Goal: Transaction & Acquisition: Purchase product/service

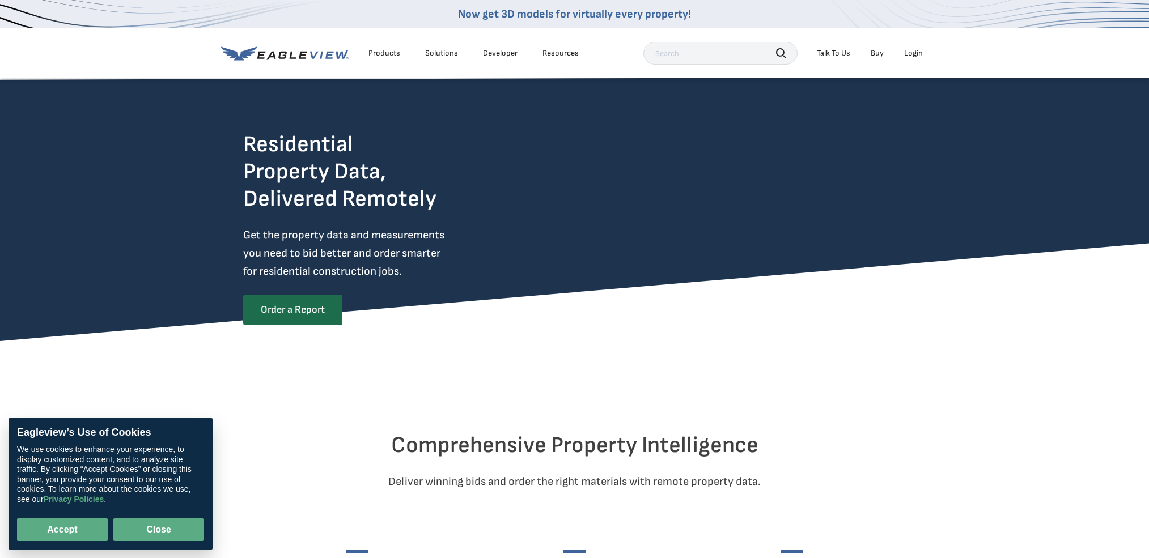
click at [176, 537] on button "Close" at bounding box center [158, 529] width 91 height 23
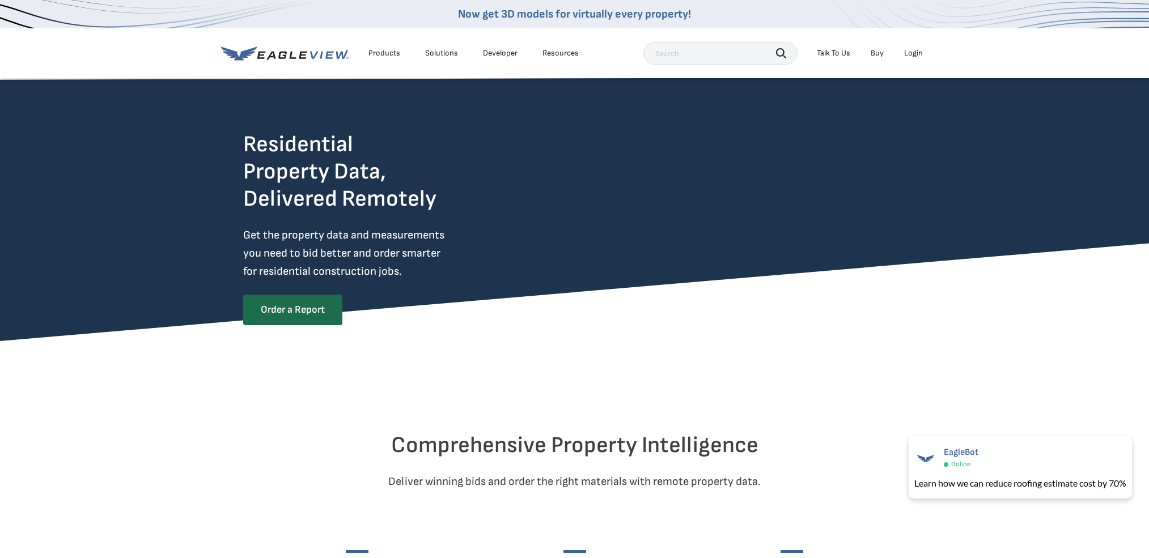
click at [830, 54] on div "Talk To Us" at bounding box center [832, 53] width 33 height 10
click at [917, 52] on div "Login" at bounding box center [913, 53] width 19 height 10
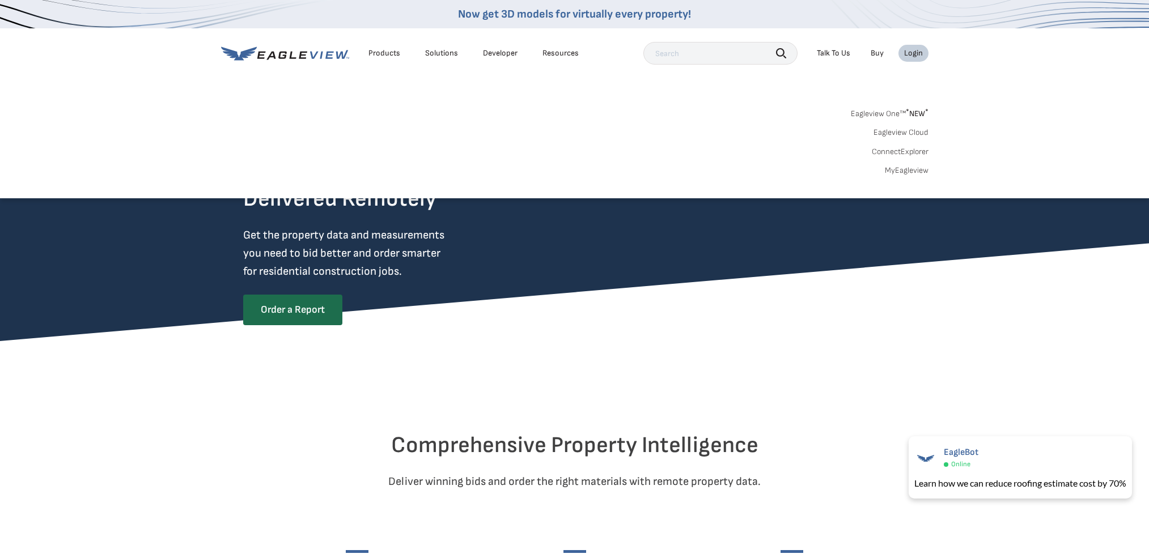
click at [917, 52] on div "Login" at bounding box center [913, 53] width 19 height 10
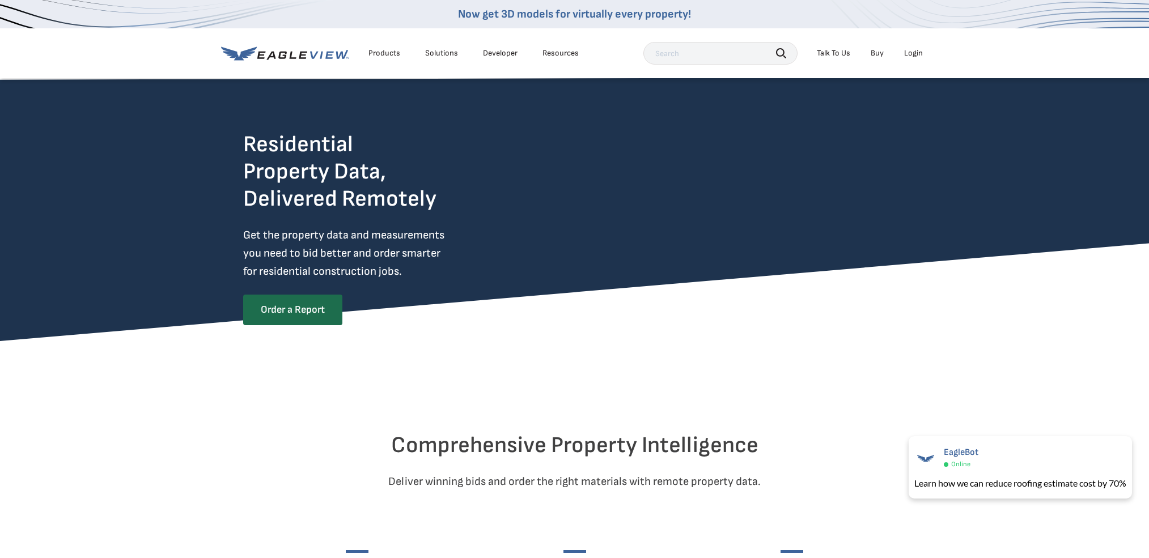
click at [917, 52] on div "Login" at bounding box center [913, 53] width 19 height 10
click at [290, 57] on icon at bounding box center [292, 54] width 7 height 7
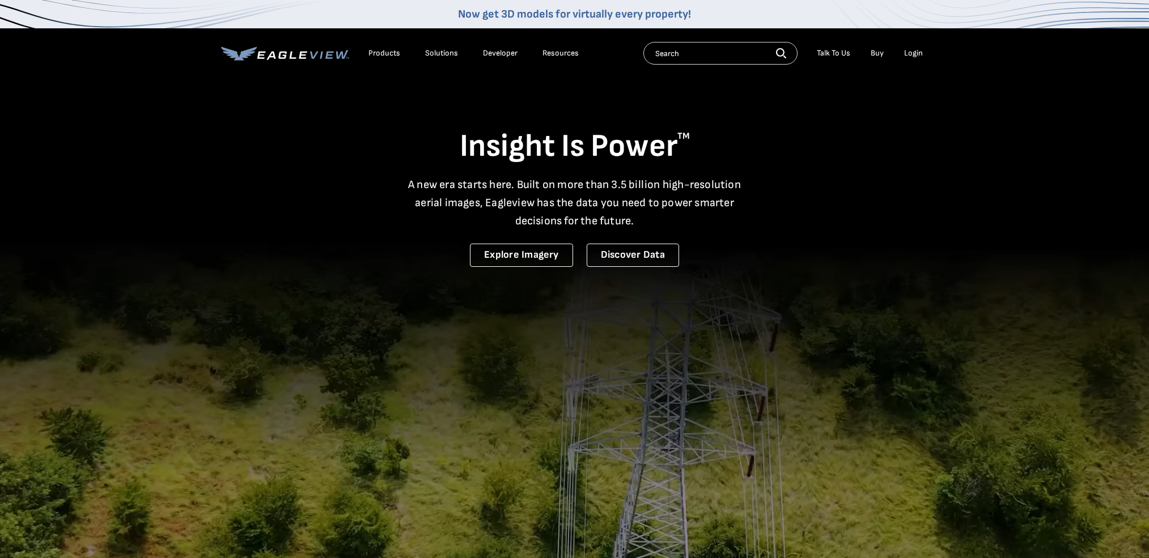
click at [918, 54] on div "Login" at bounding box center [913, 53] width 19 height 10
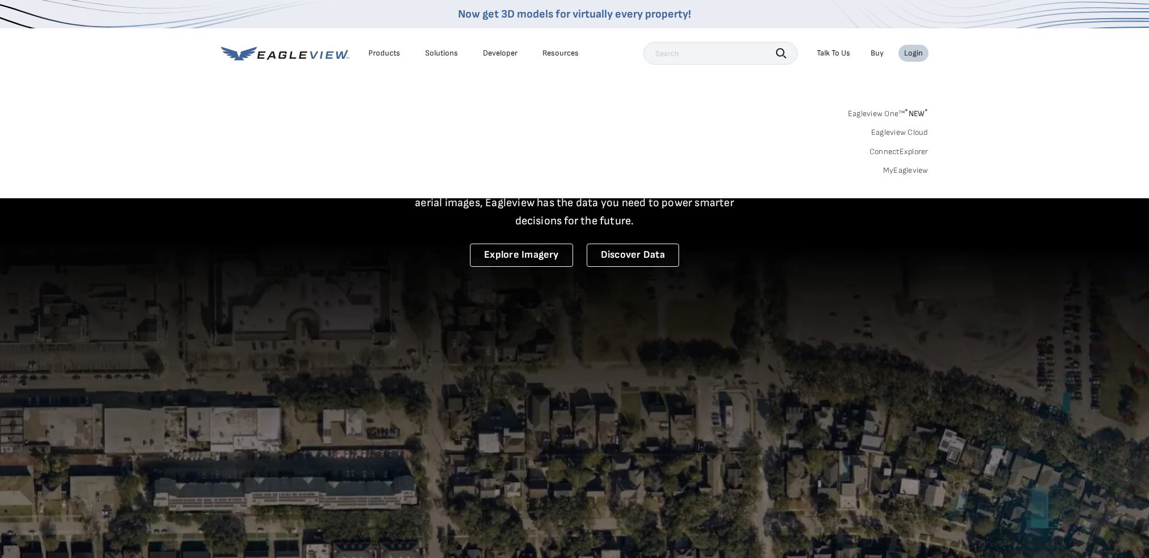
click at [900, 171] on link "MyEagleview" at bounding box center [905, 170] width 45 height 10
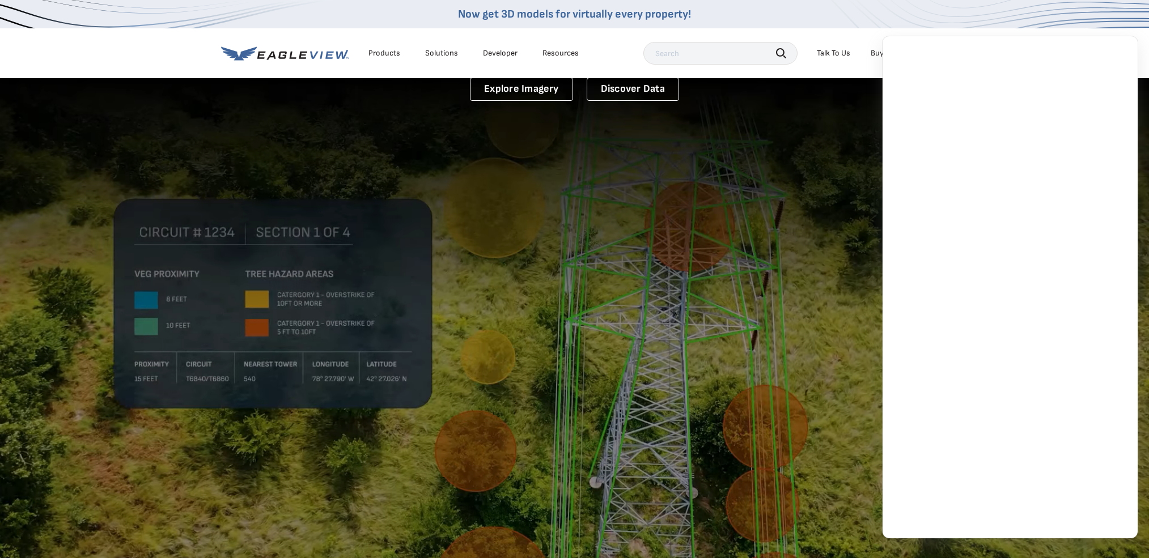
scroll to position [201, 0]
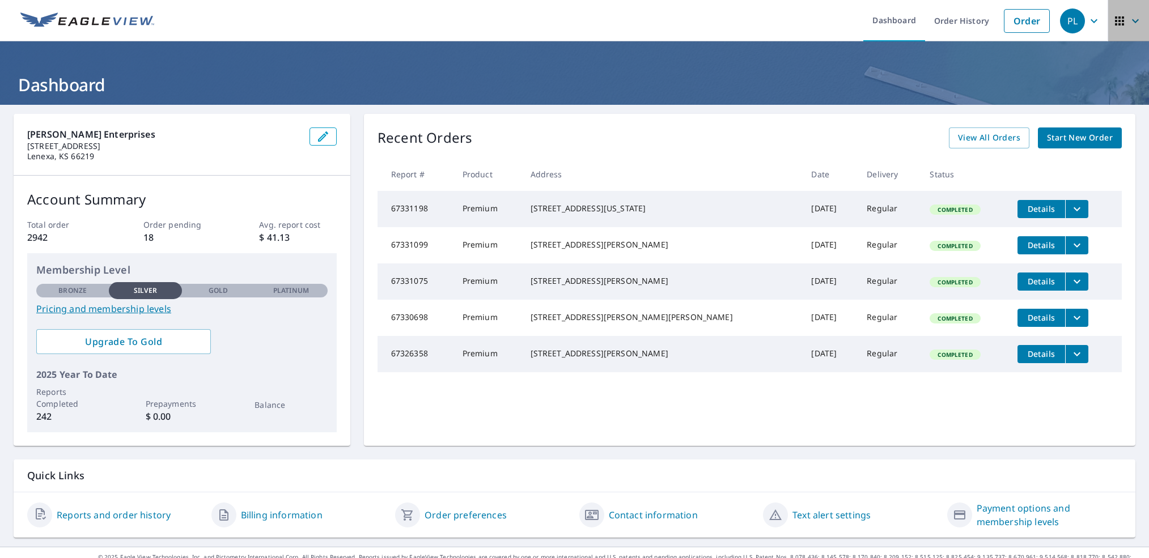
click at [1123, 23] on icon "button" at bounding box center [1119, 21] width 14 height 14
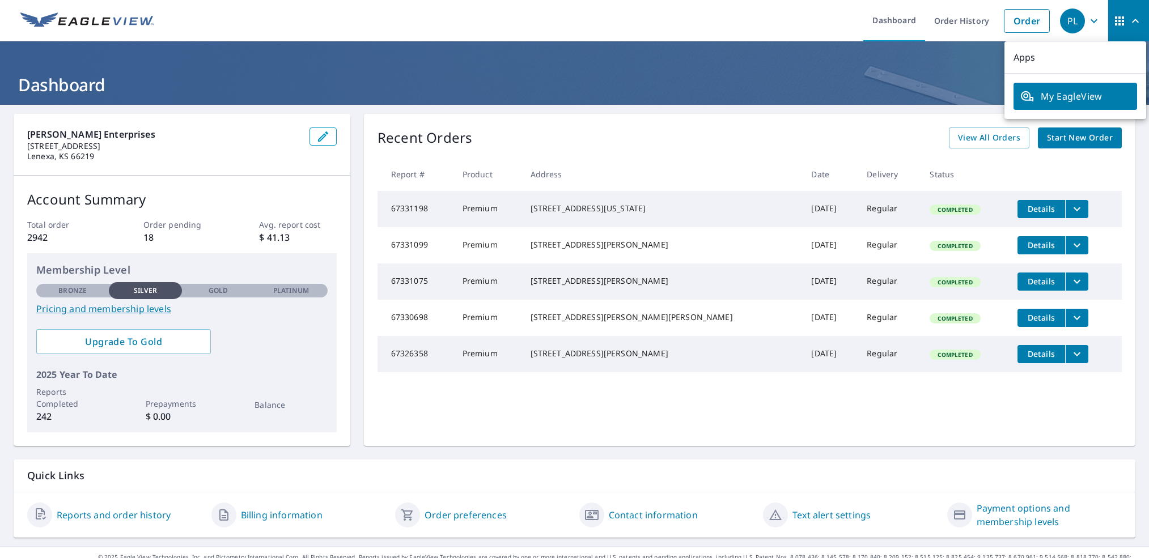
click at [1078, 23] on div "PL" at bounding box center [1072, 20] width 25 height 25
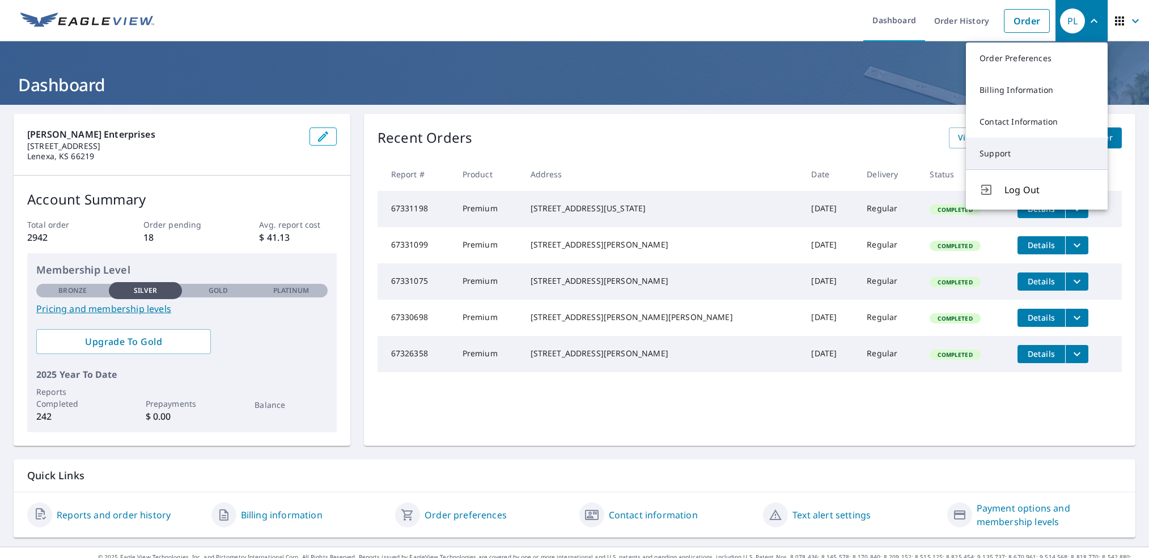
click at [998, 152] on link "Support" at bounding box center [1036, 154] width 142 height 32
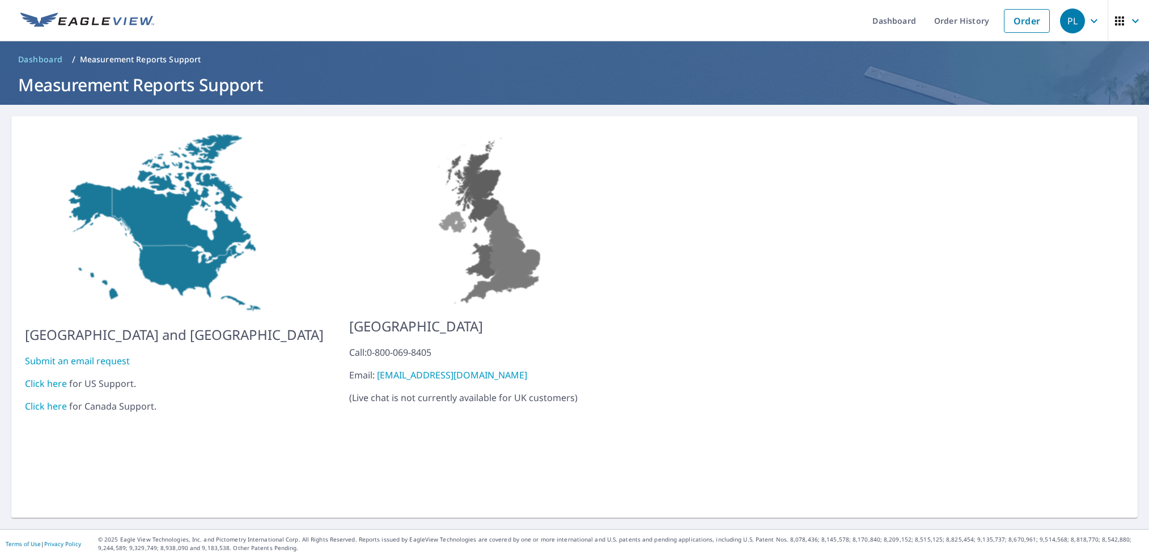
click at [50, 377] on link "Click here" at bounding box center [46, 383] width 42 height 12
click at [1015, 22] on link "Order" at bounding box center [1026, 21] width 46 height 24
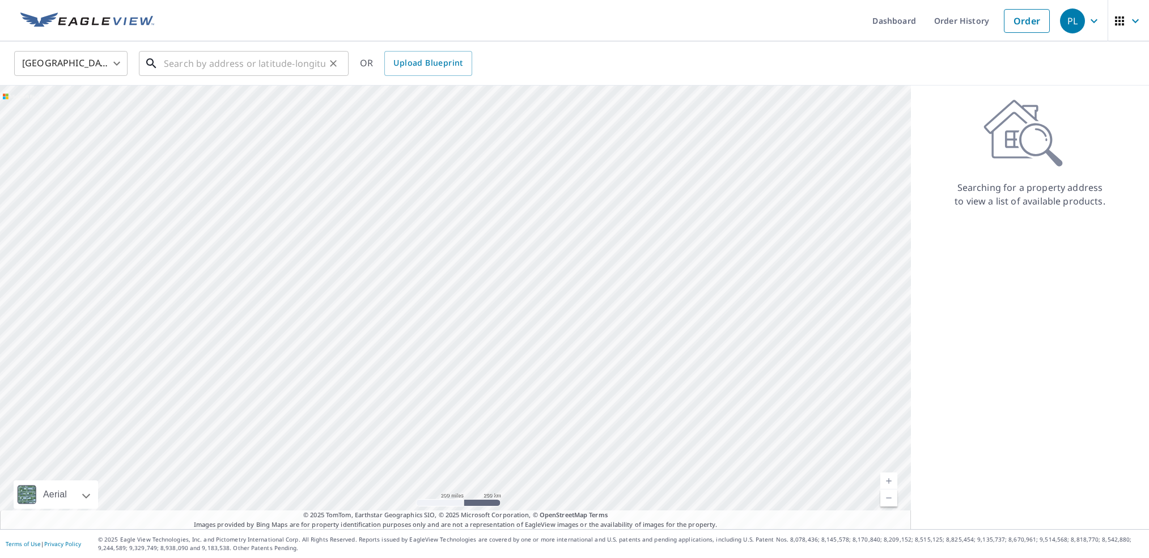
click at [203, 70] on input "text" at bounding box center [244, 64] width 161 height 32
paste input "javascript:;"
type input "javascript:;"
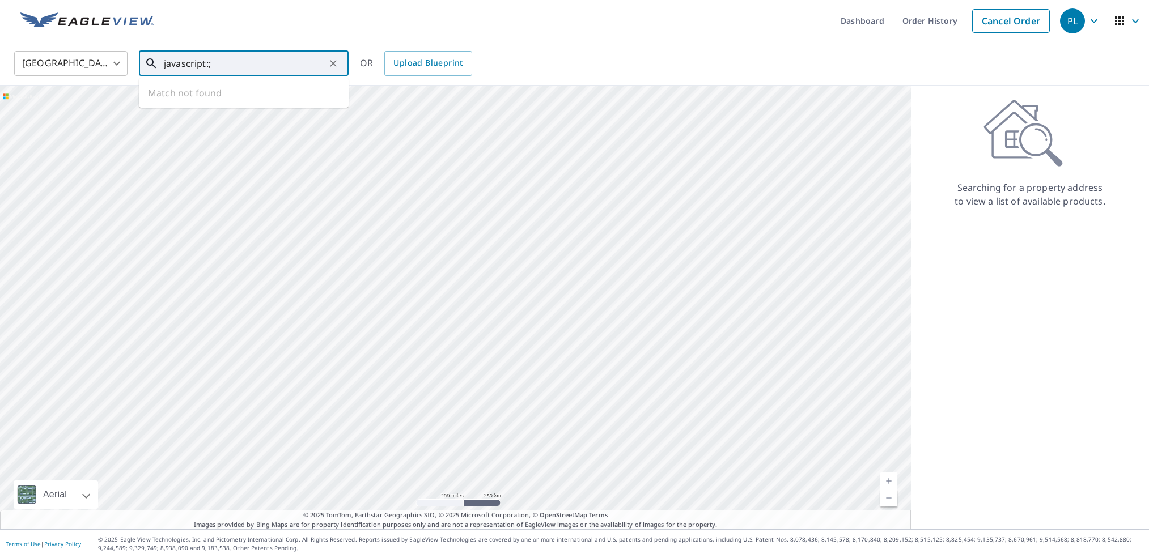
click at [330, 63] on icon "Clear" at bounding box center [332, 63] width 11 height 11
click at [198, 65] on input "text" at bounding box center [244, 64] width 161 height 32
paste input "928 Rivera Dr Mulvane, KS 67110"
type input "928 Rivera Dr Mulvane, KS 67110"
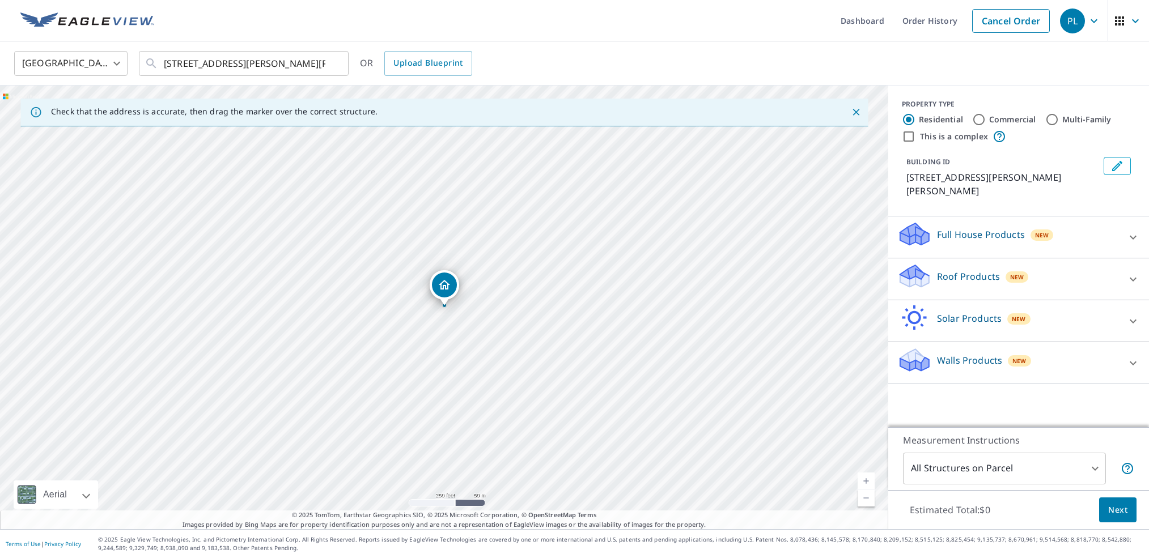
click at [1084, 272] on div "Roof Products New" at bounding box center [1008, 279] width 222 height 32
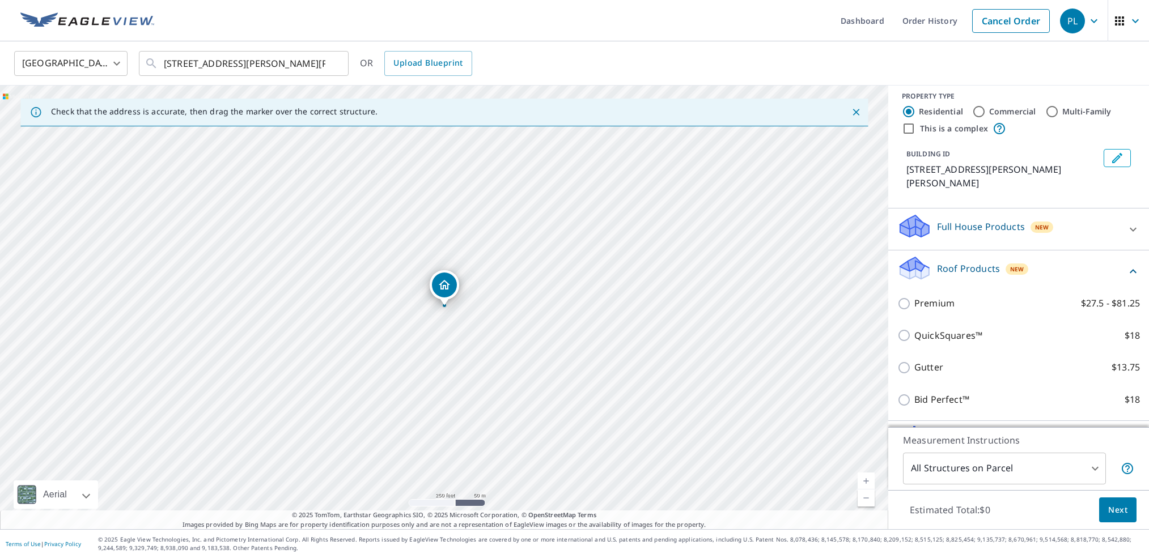
click at [974, 174] on p "928 Rivera Dr, Mulvane, KS, 67110" at bounding box center [1002, 176] width 193 height 27
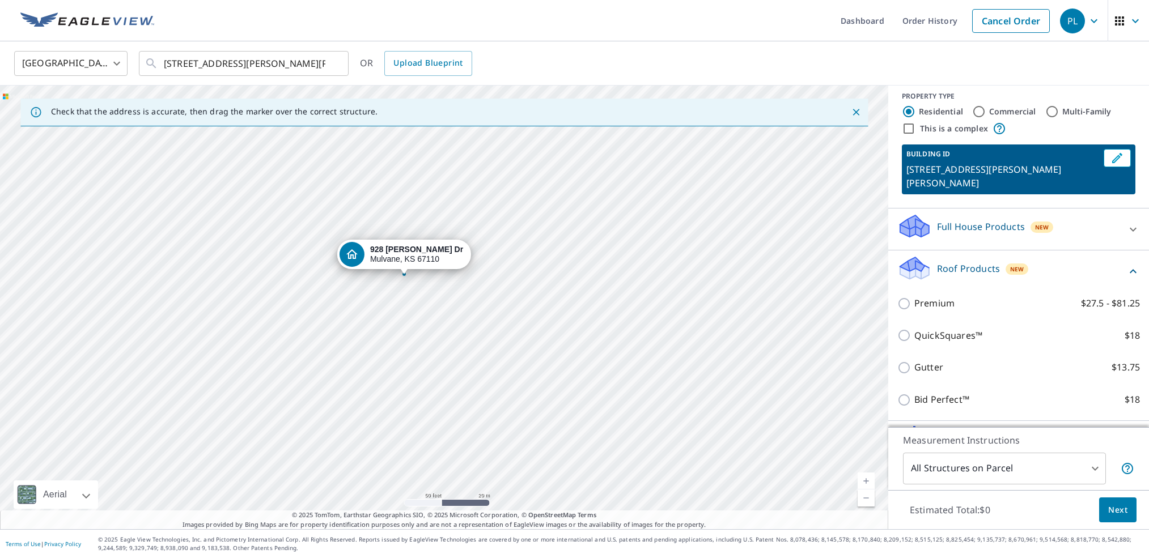
drag, startPoint x: 389, startPoint y: 323, endPoint x: 511, endPoint y: 347, distance: 124.1
click at [511, 347] on div "928 Rivera Dr Mulvane, KS 67110" at bounding box center [444, 308] width 888 height 444
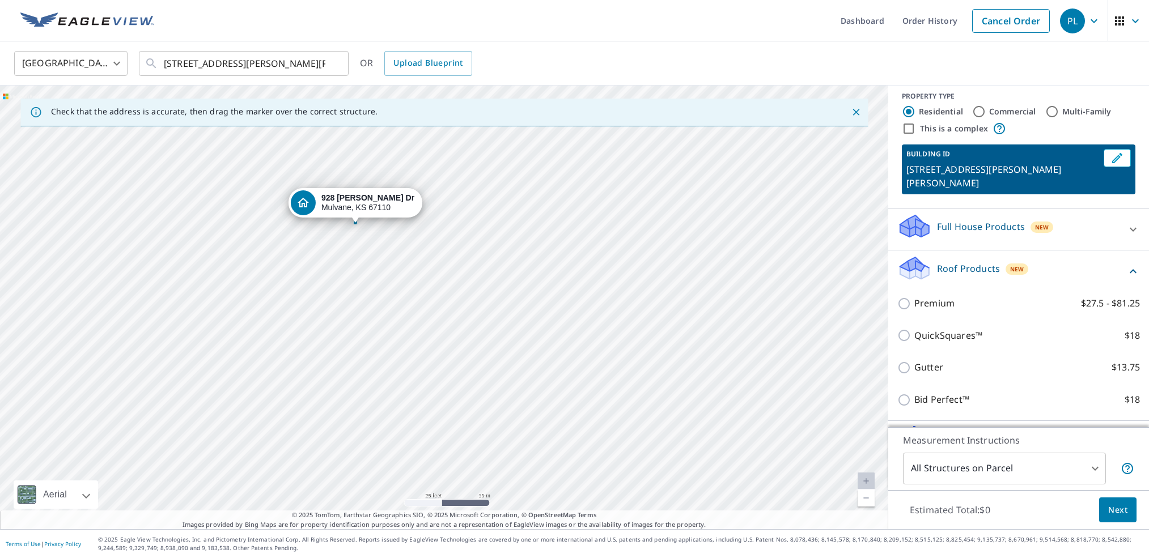
click at [398, 169] on div "928 Rivera Dr Mulvane, KS 67110" at bounding box center [444, 308] width 888 height 444
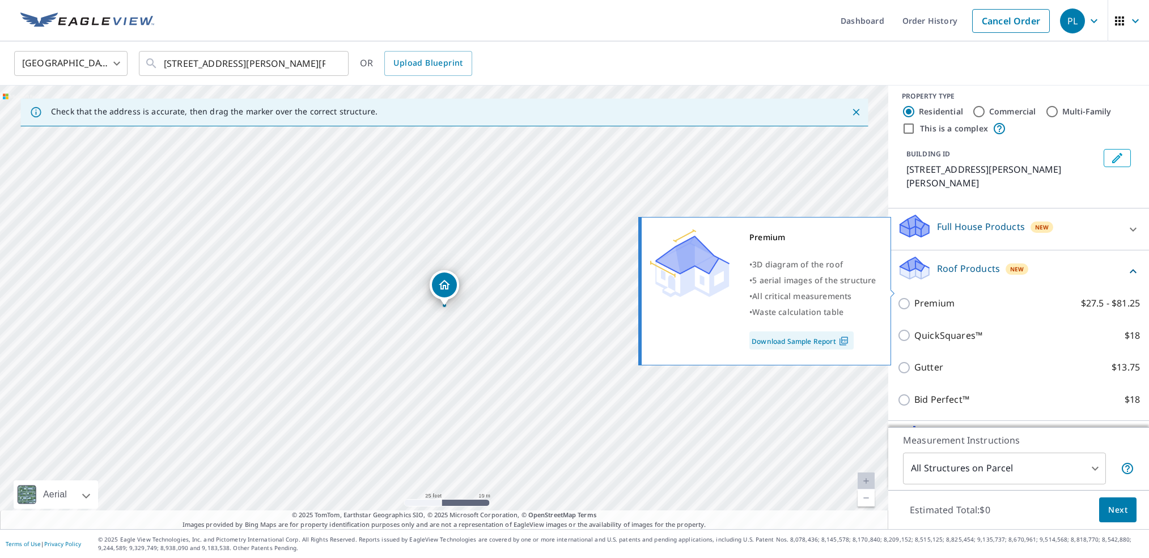
click at [948, 296] on p "Premium" at bounding box center [934, 303] width 40 height 14
click at [914, 297] on input "Premium $27.5 - $81.25" at bounding box center [905, 304] width 17 height 14
checkbox input "true"
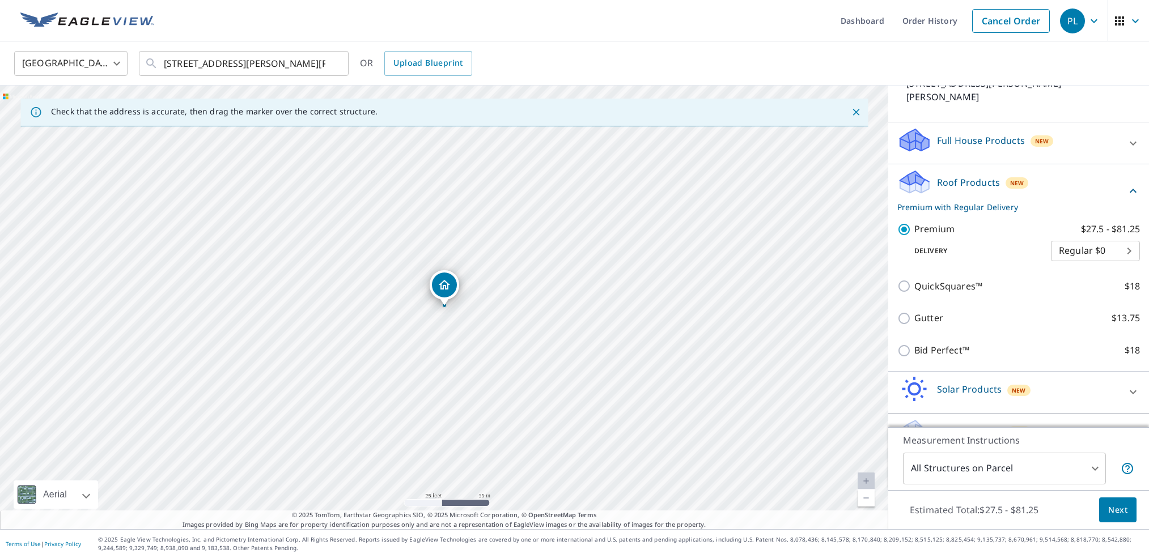
scroll to position [109, 0]
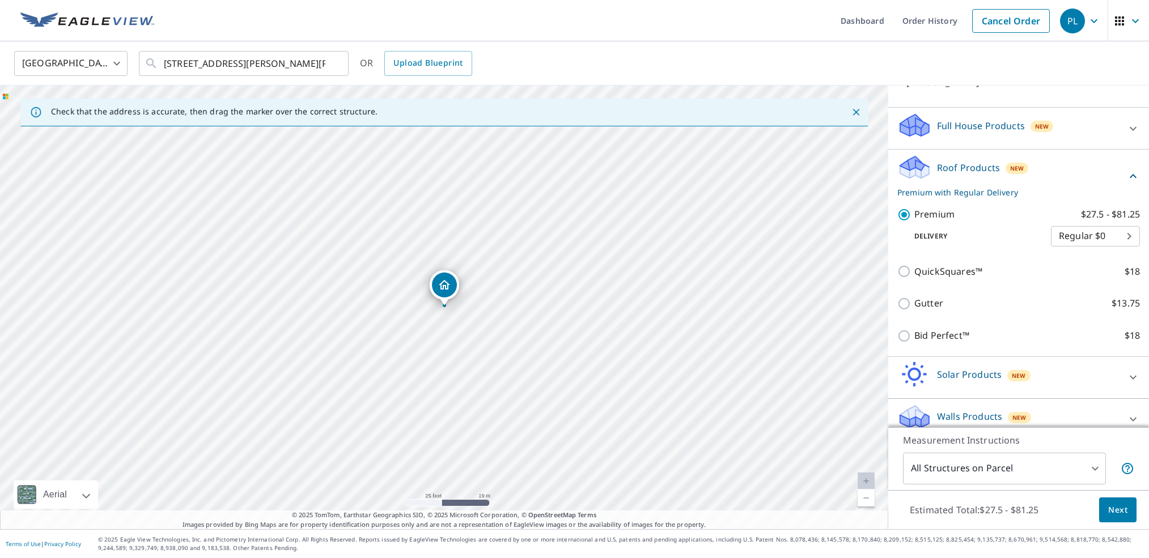
click at [983, 466] on body "PL PL Dashboard Order History Cancel Order PL United States US ​ 928 Rivera Dr …" at bounding box center [574, 279] width 1149 height 558
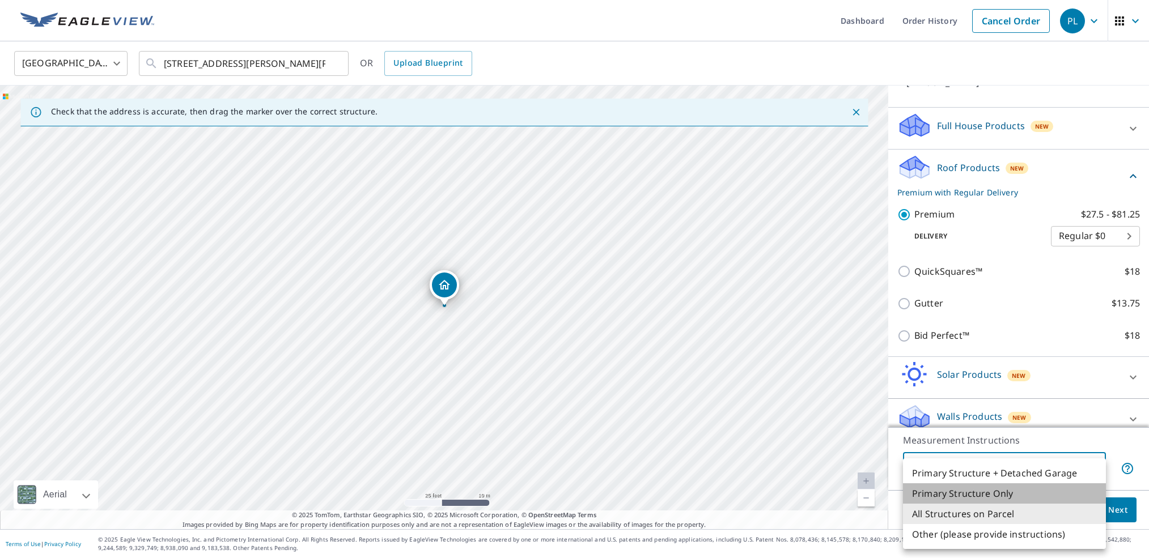
click at [980, 496] on li "Primary Structure Only" at bounding box center [1004, 493] width 203 height 20
type input "2"
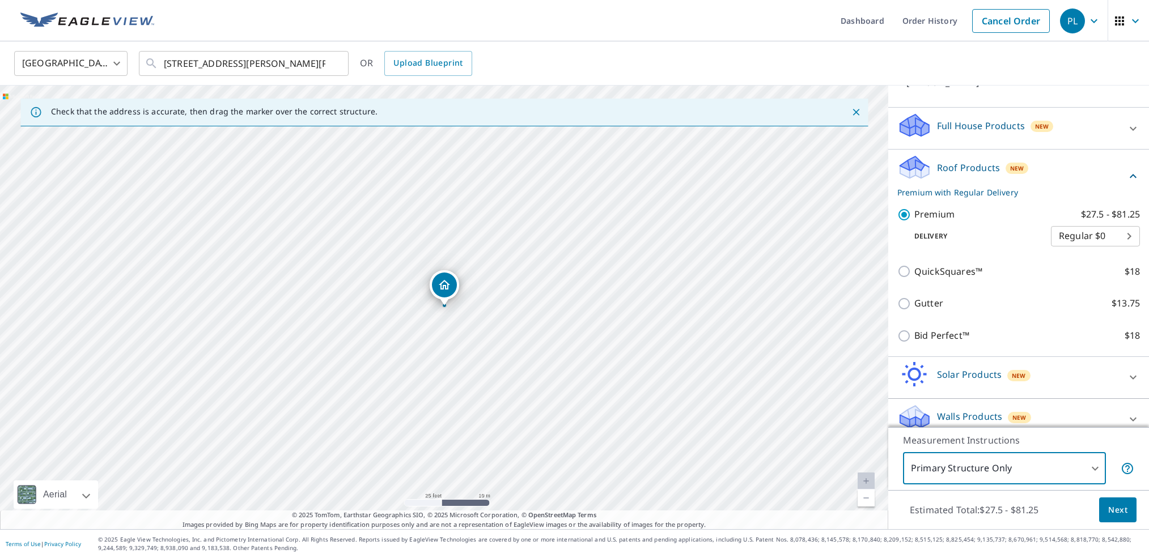
click at [1125, 505] on span "Next" at bounding box center [1117, 510] width 19 height 14
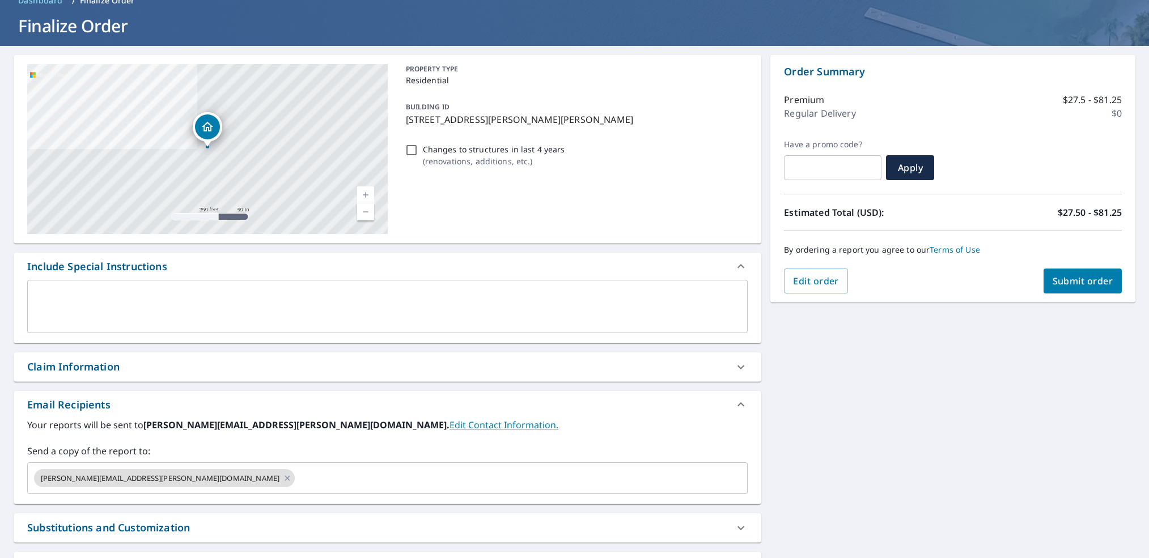
scroll to position [60, 0]
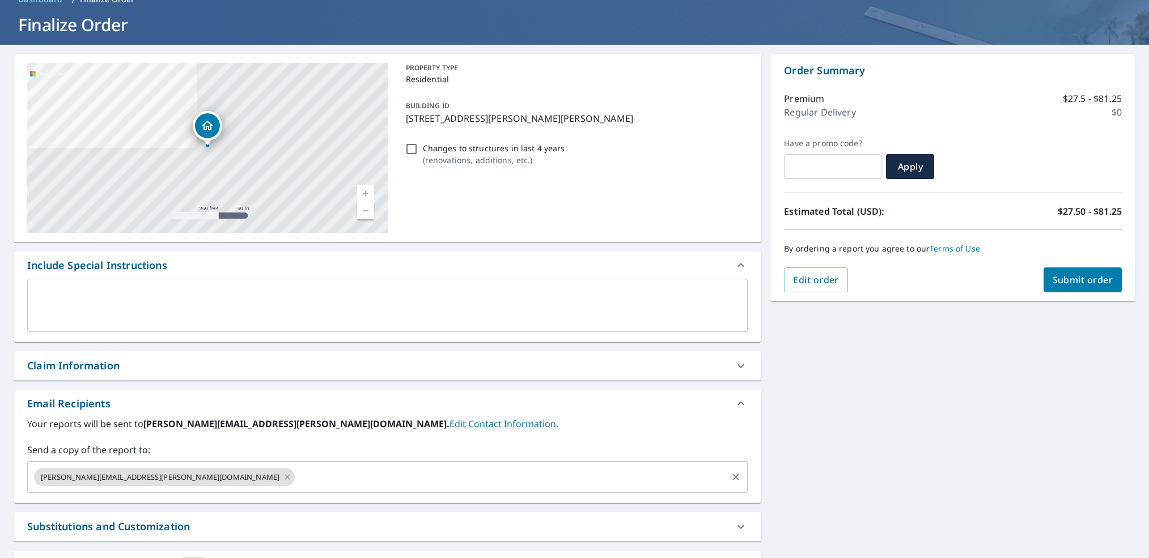
drag, startPoint x: 233, startPoint y: 480, endPoint x: 216, endPoint y: 480, distance: 17.0
click at [296, 480] on input "text" at bounding box center [510, 477] width 429 height 22
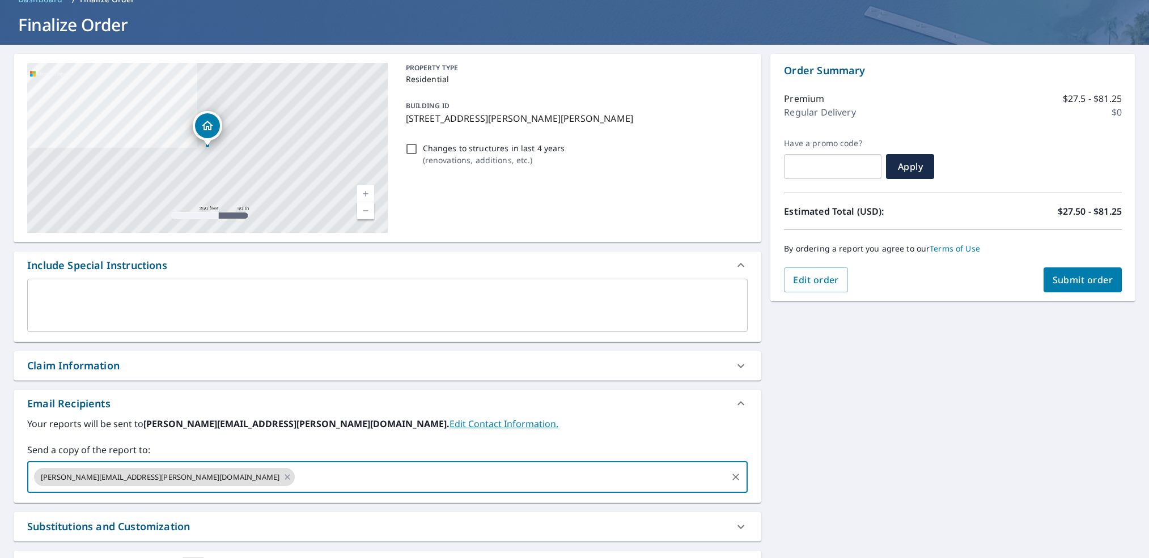
click at [283, 478] on icon at bounding box center [287, 477] width 9 height 12
checkbox input "true"
type input "jamie@emersonpros.com"
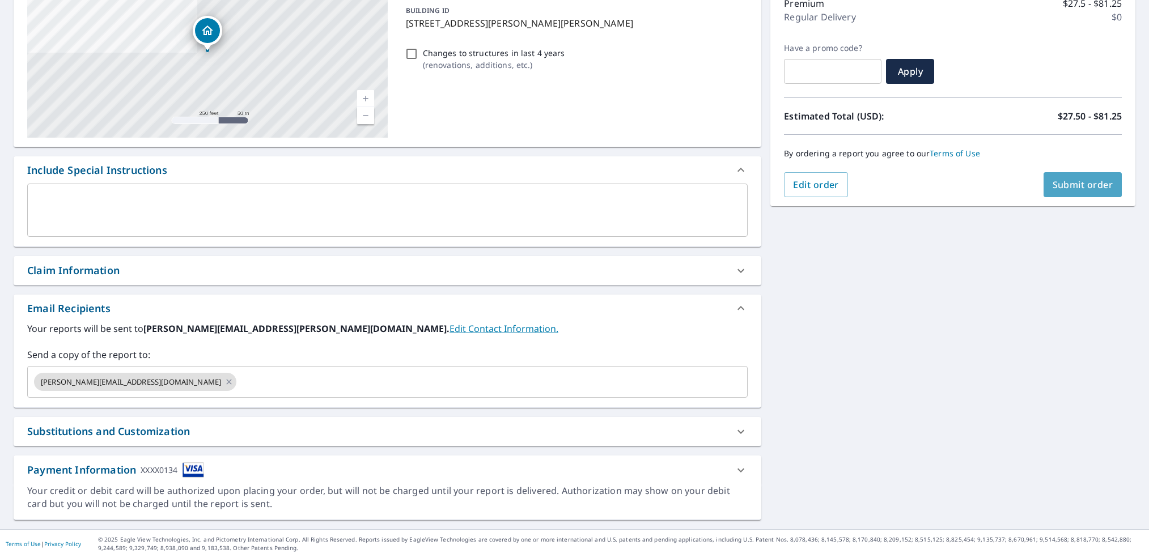
click at [1098, 190] on span "Submit order" at bounding box center [1082, 184] width 61 height 12
checkbox input "true"
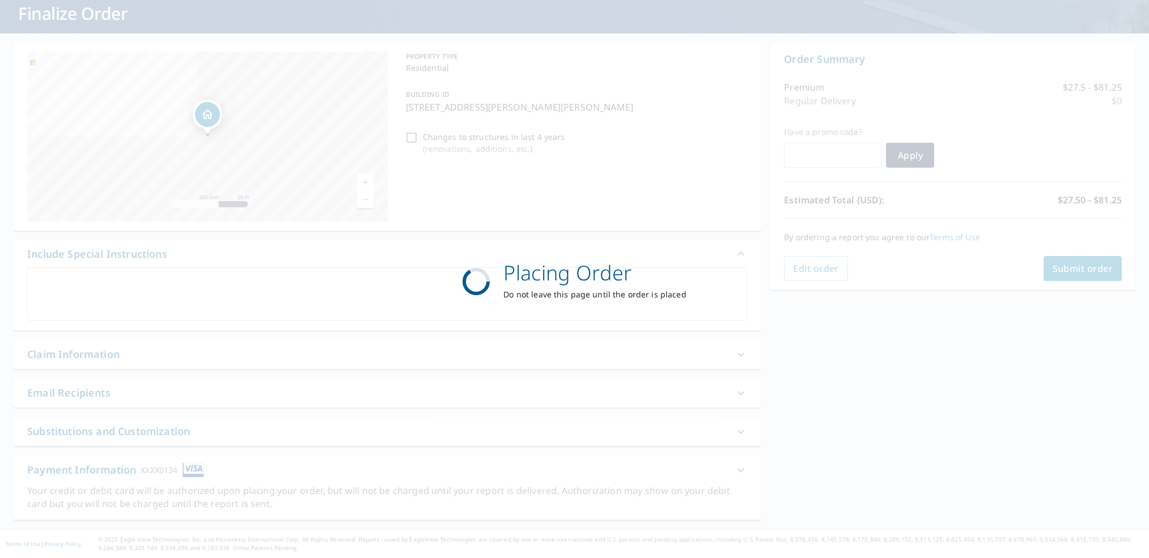
scroll to position [71, 0]
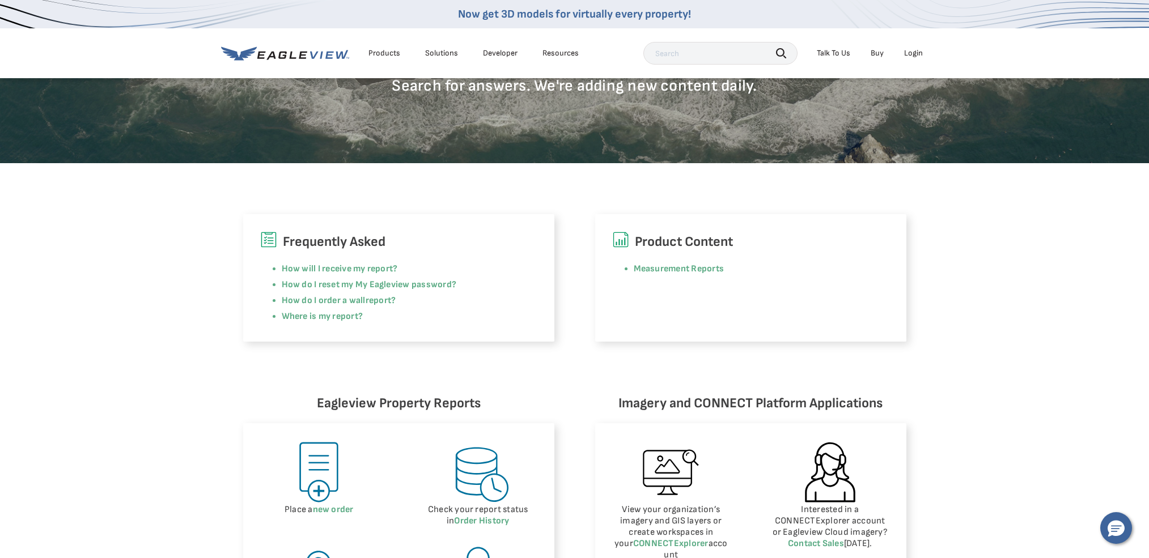
scroll to position [196, 0]
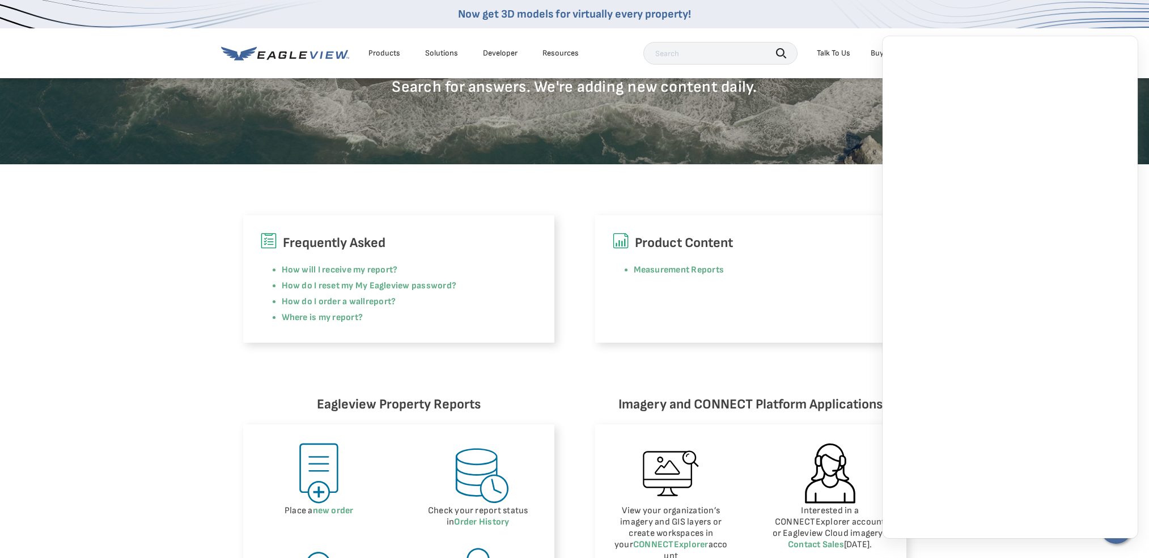
scroll to position [195, 0]
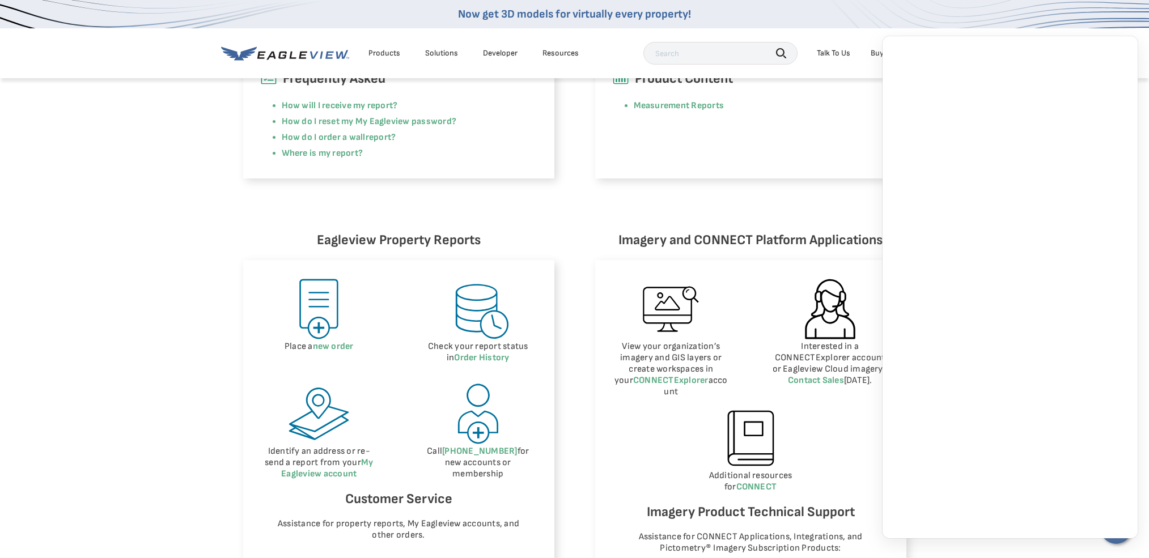
scroll to position [362, 0]
click at [331, 342] on link "new order" at bounding box center [333, 344] width 41 height 11
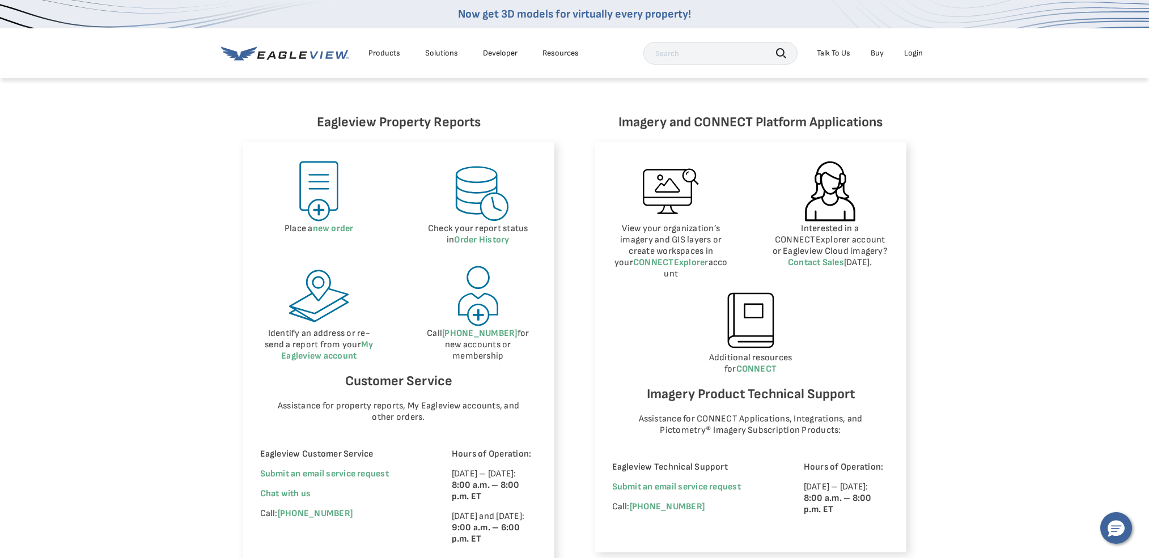
scroll to position [610, 0]
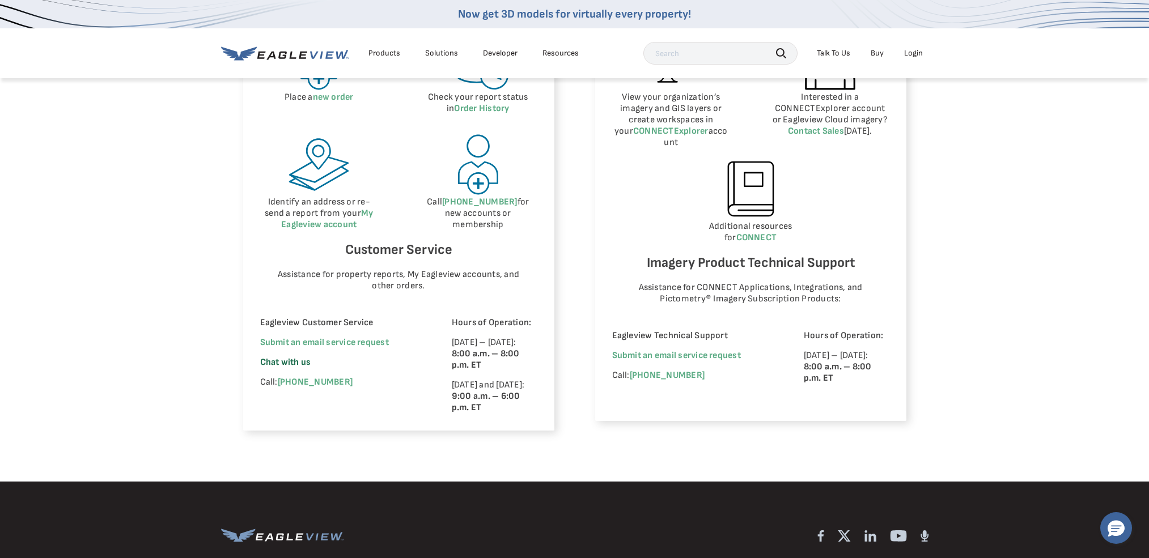
click at [287, 363] on span "Chat with us" at bounding box center [285, 362] width 51 height 11
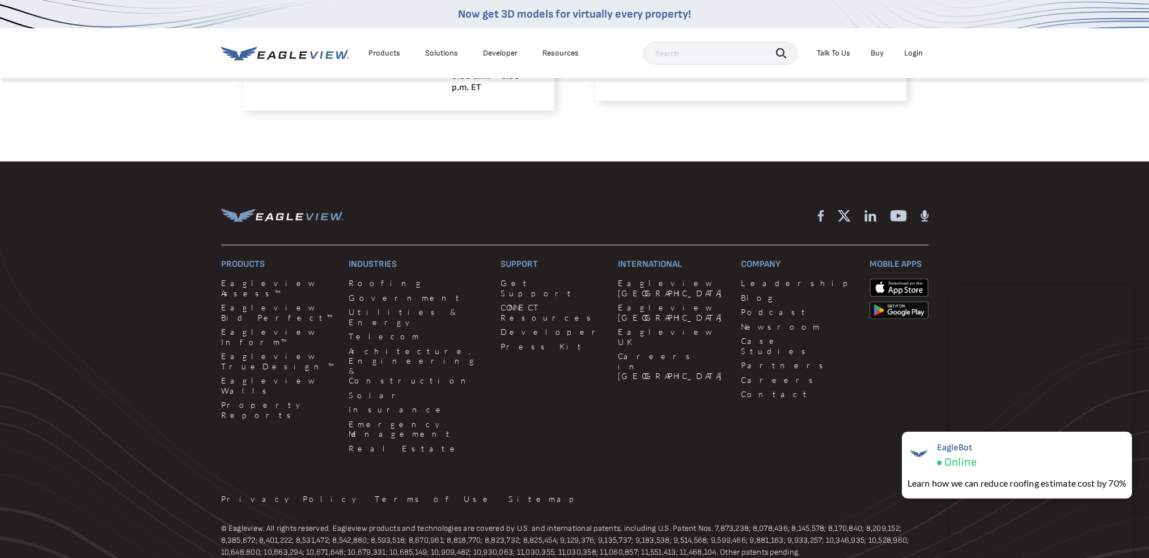
scroll to position [979, 0]
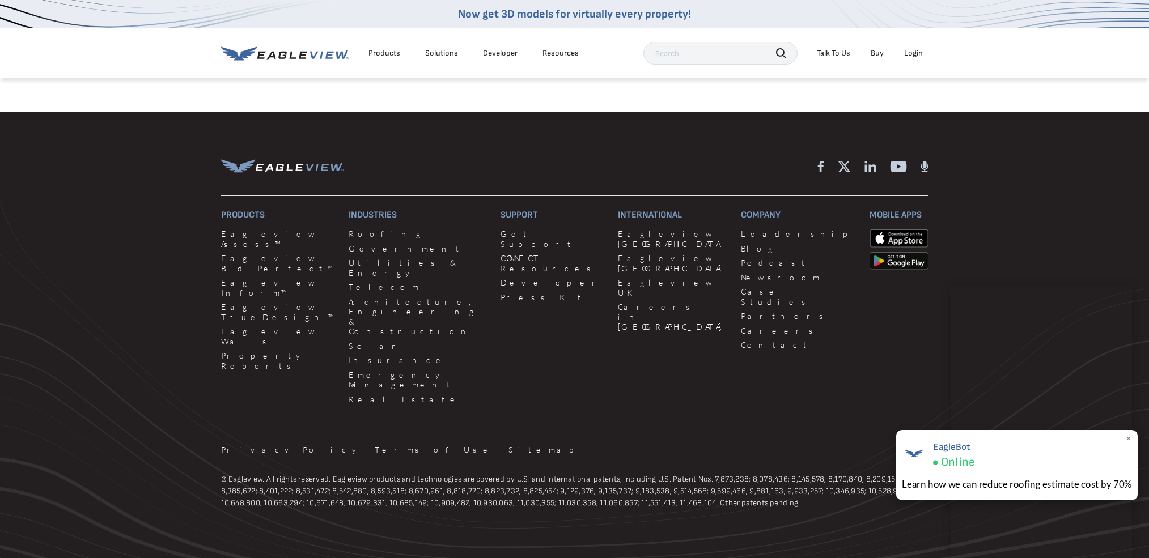
click at [1096, 442] on div "EagleBot Online" at bounding box center [1016, 454] width 230 height 31
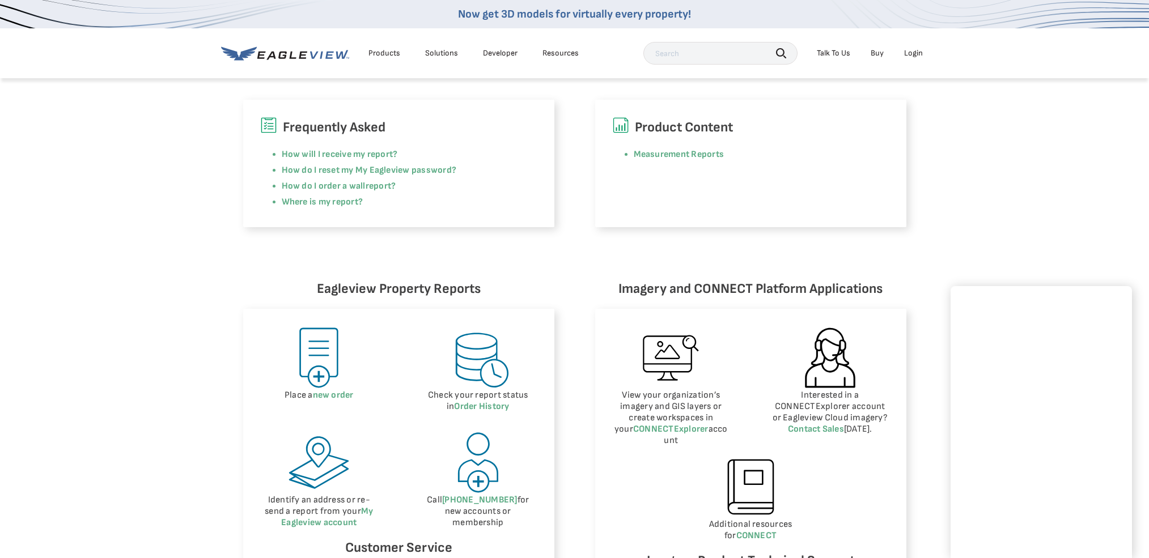
scroll to position [463, 0]
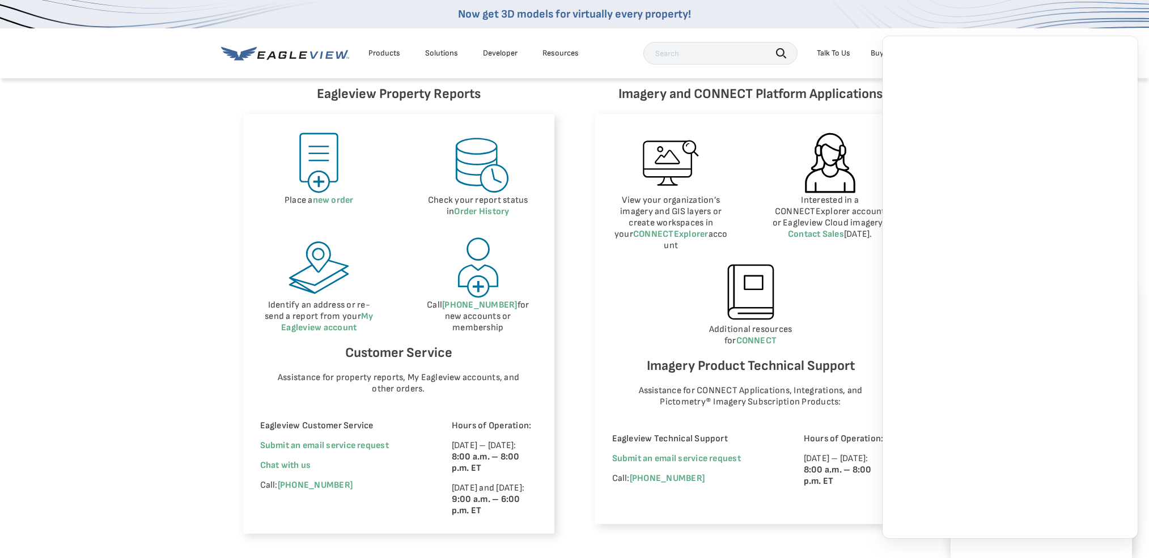
scroll to position [503, 0]
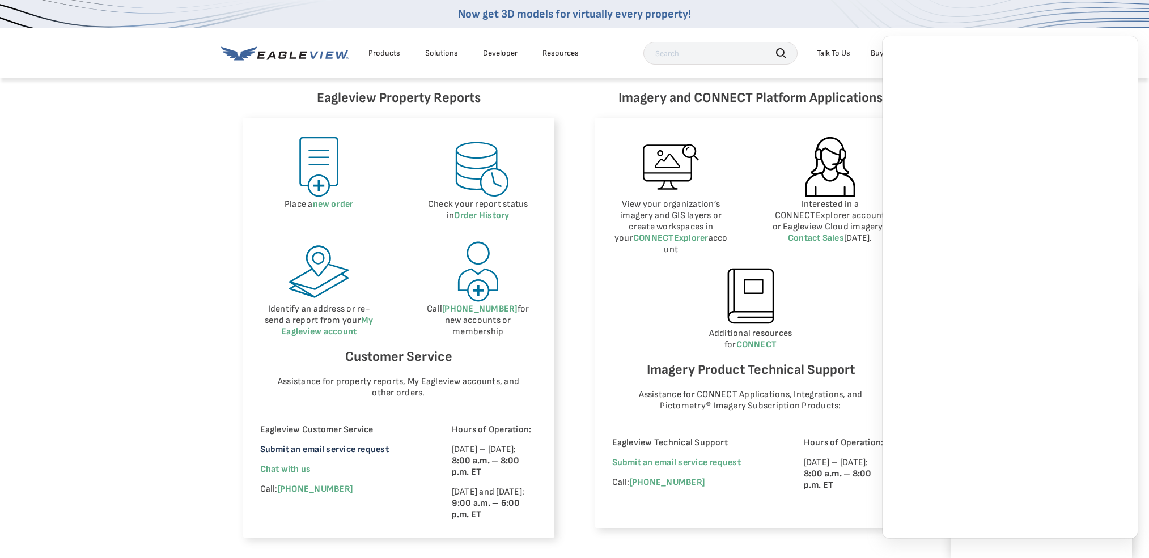
click at [358, 453] on link "Submit an email service request" at bounding box center [324, 449] width 129 height 11
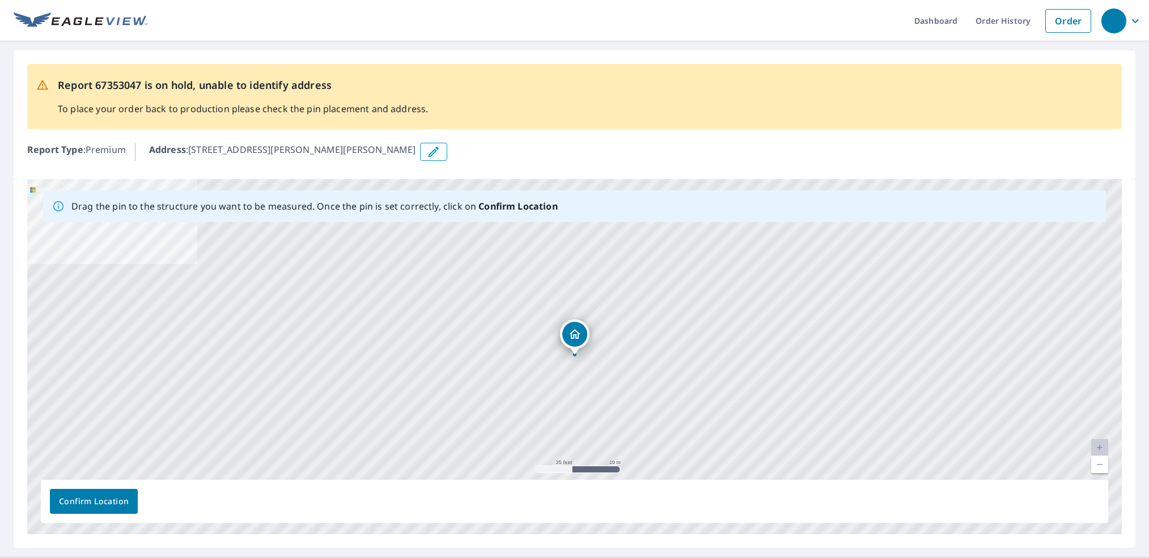
click at [580, 334] on icon "Dropped pin, building 1, Residential property, 928 Rivera Dr Mulvane, KS 67110" at bounding box center [575, 334] width 14 height 14
click at [583, 362] on div "928 Rivera Dr Mulvane, KS 67110" at bounding box center [574, 356] width 1094 height 355
click at [521, 420] on div "928 Rivera Dr Mulvane, KS 67110" at bounding box center [574, 356] width 1094 height 355
click at [522, 398] on div "928 Rivera Dr Mulvane, KS 67110" at bounding box center [574, 356] width 1094 height 355
click at [94, 507] on span "Confirm Location" at bounding box center [94, 502] width 70 height 14
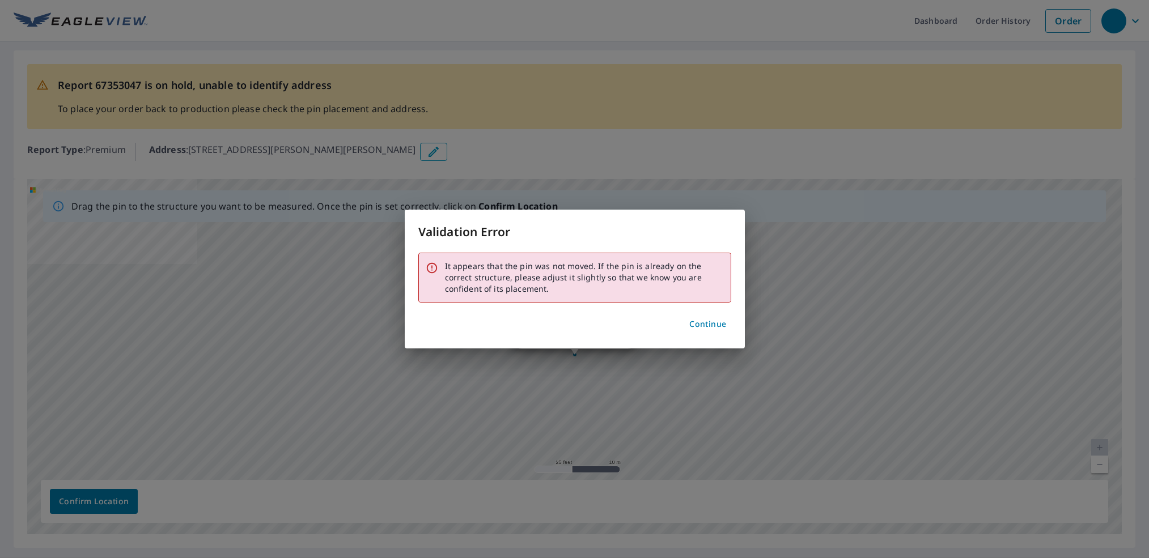
click at [711, 323] on span "Continue" at bounding box center [707, 324] width 37 height 14
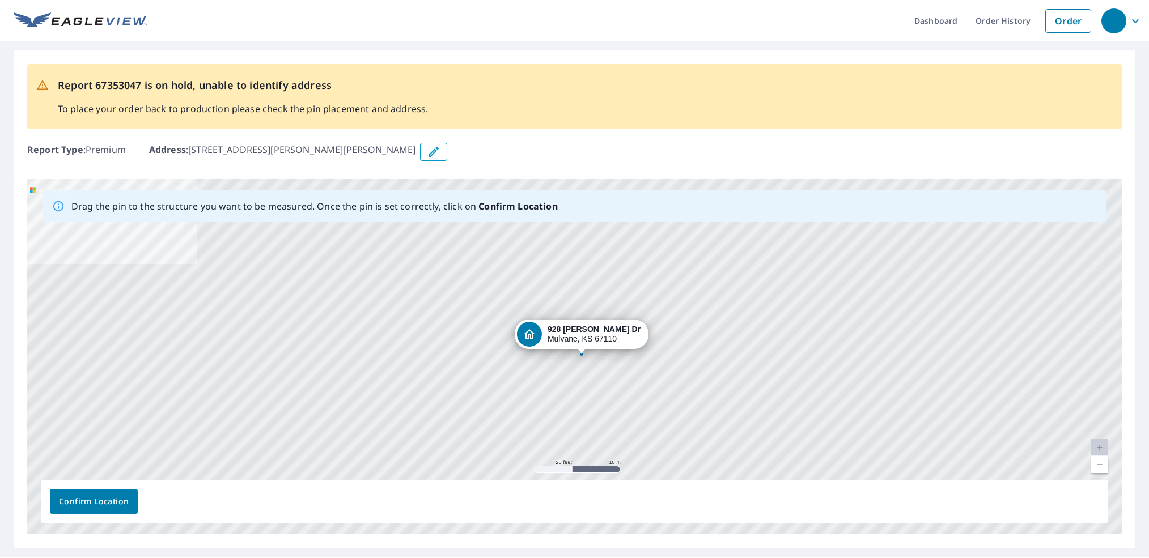
drag, startPoint x: 539, startPoint y: 334, endPoint x: 546, endPoint y: 334, distance: 6.8
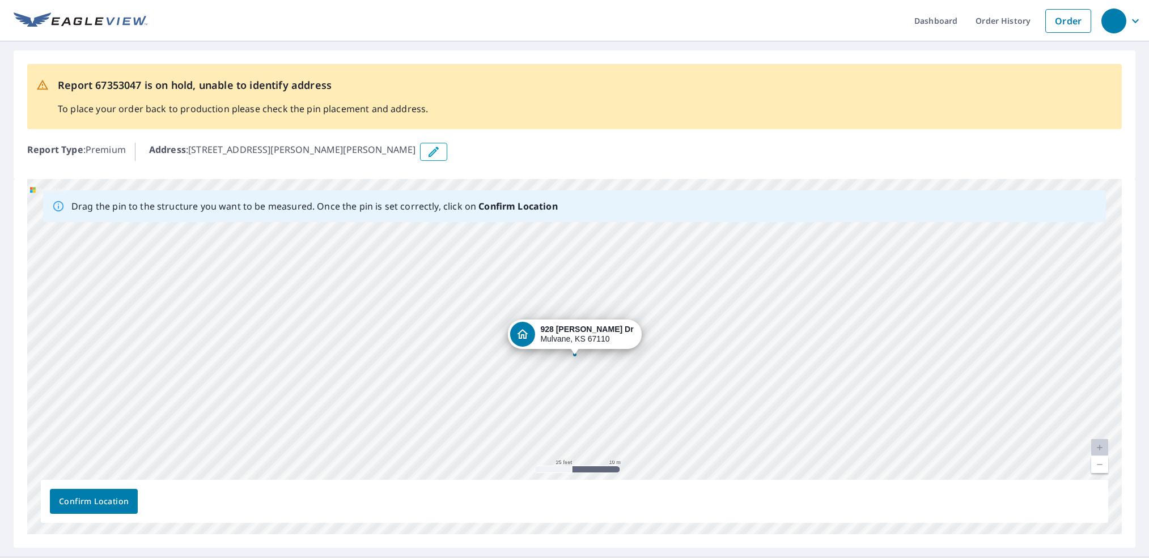
click at [116, 501] on span "Confirm Location" at bounding box center [94, 502] width 70 height 14
